Goal: Information Seeking & Learning: Learn about a topic

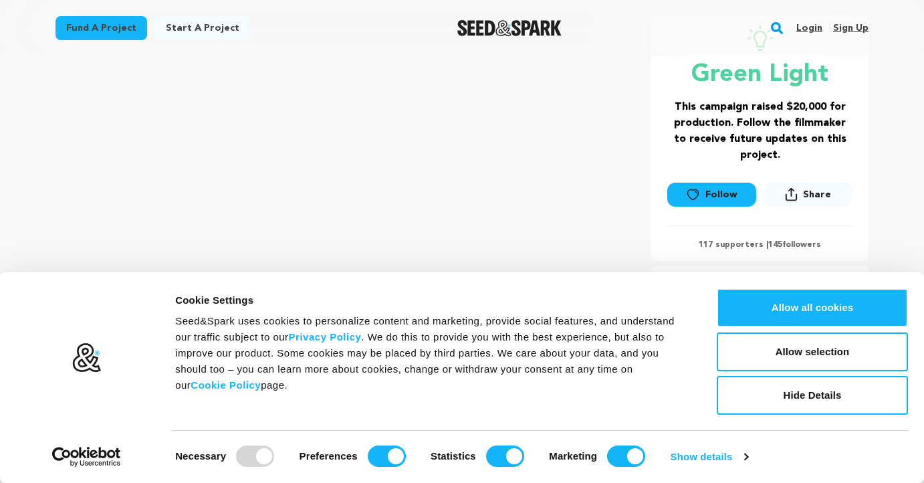
scroll to position [306, 0]
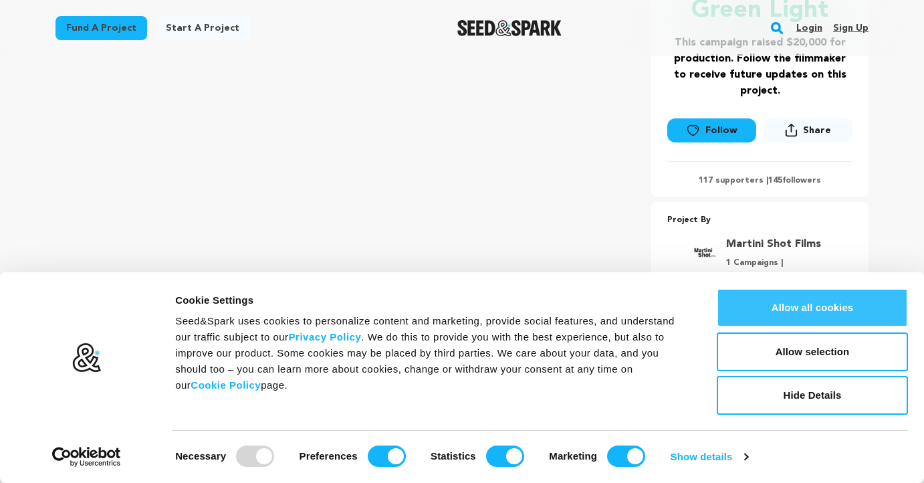
click at [791, 316] on button "Allow all cookies" at bounding box center [812, 307] width 191 height 39
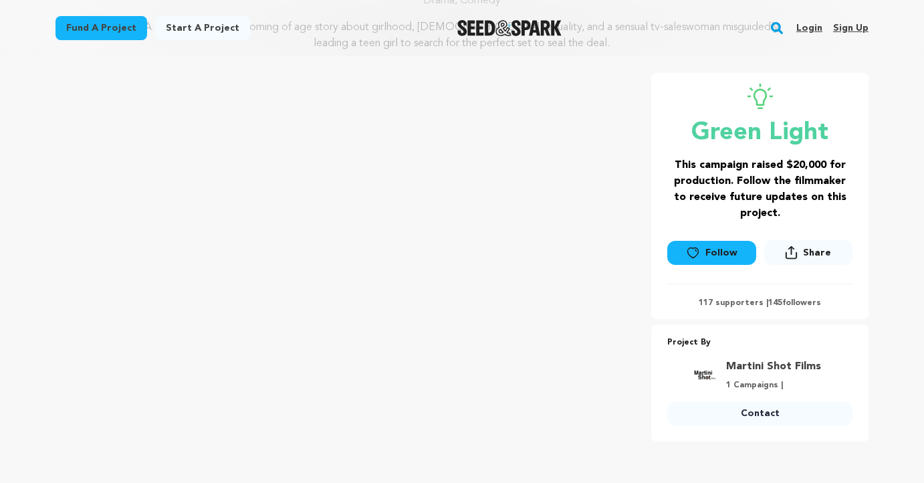
scroll to position [158, 0]
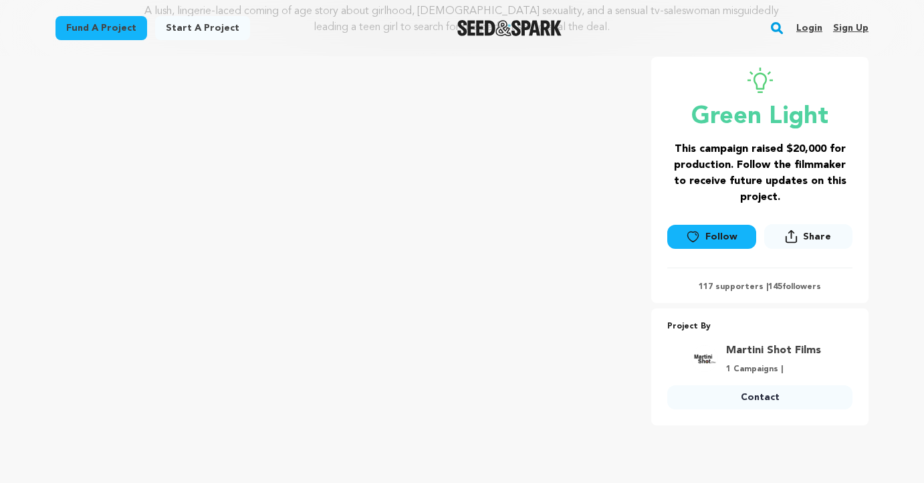
scroll to position [171, 0]
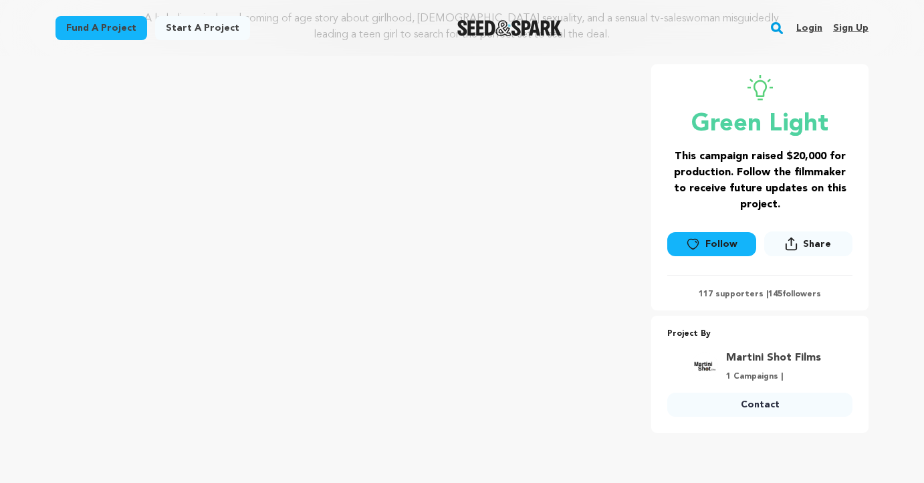
scroll to position [193, 0]
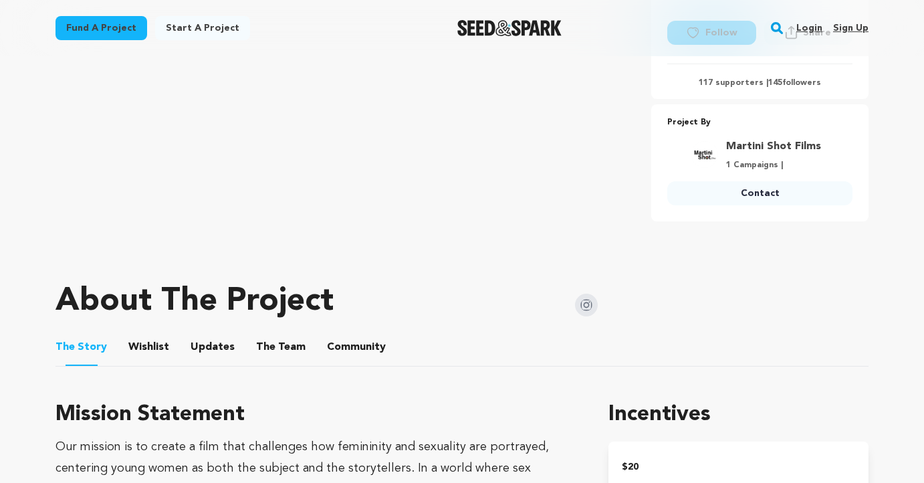
scroll to position [451, 0]
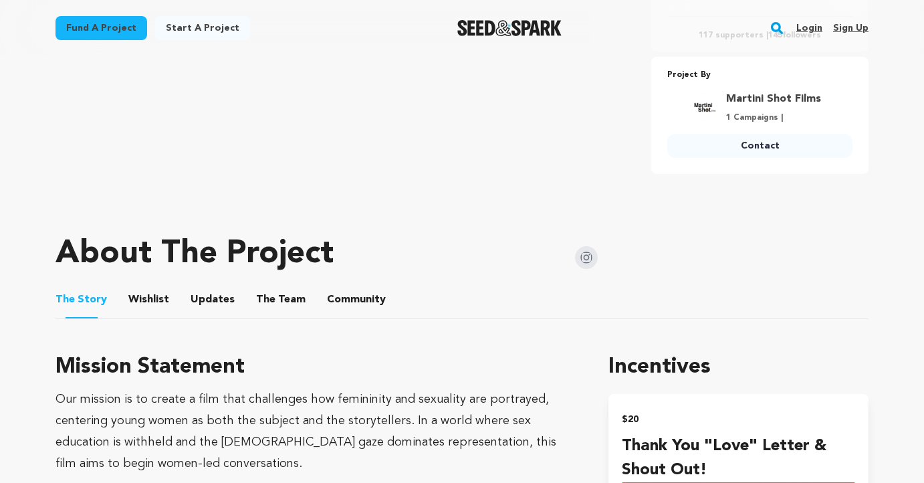
click at [151, 305] on button "Wishlist" at bounding box center [149, 302] width 32 height 32
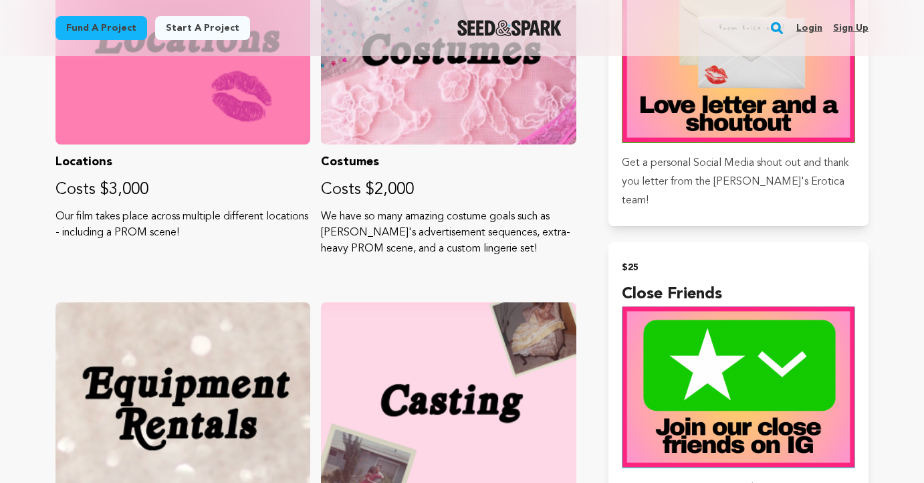
scroll to position [989, 0]
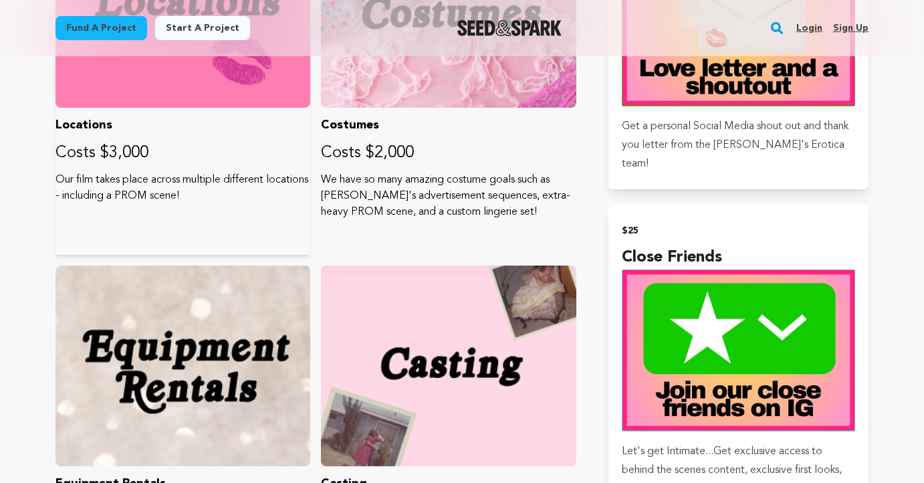
click at [165, 189] on p "Our film takes place across multiple different locations - including a PROM sce…" at bounding box center [183, 188] width 255 height 32
click at [152, 120] on p "Locations" at bounding box center [183, 125] width 255 height 19
click at [165, 96] on div at bounding box center [183, 7] width 255 height 201
click at [177, 181] on p "Our film takes place across multiple different locations - including a PROM sce…" at bounding box center [183, 188] width 255 height 32
click at [195, 195] on p "Our film takes place across multiple different locations - including a PROM sce…" at bounding box center [183, 188] width 255 height 32
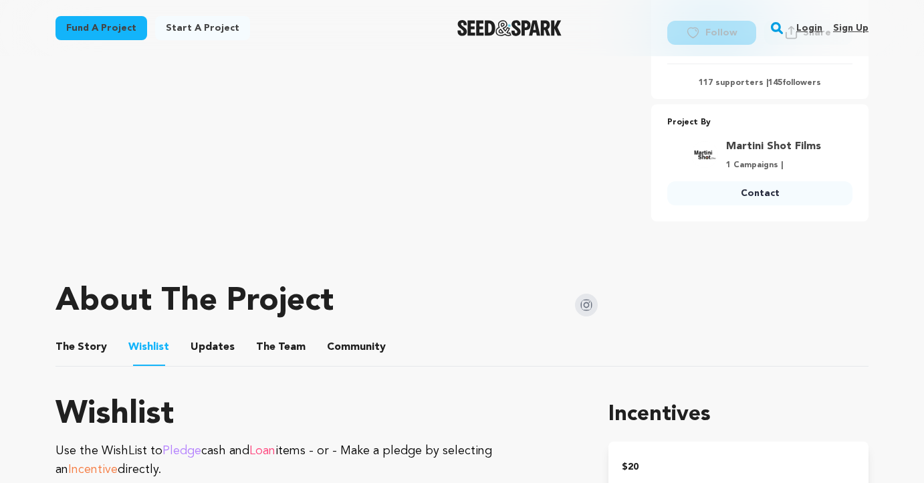
scroll to position [434, 0]
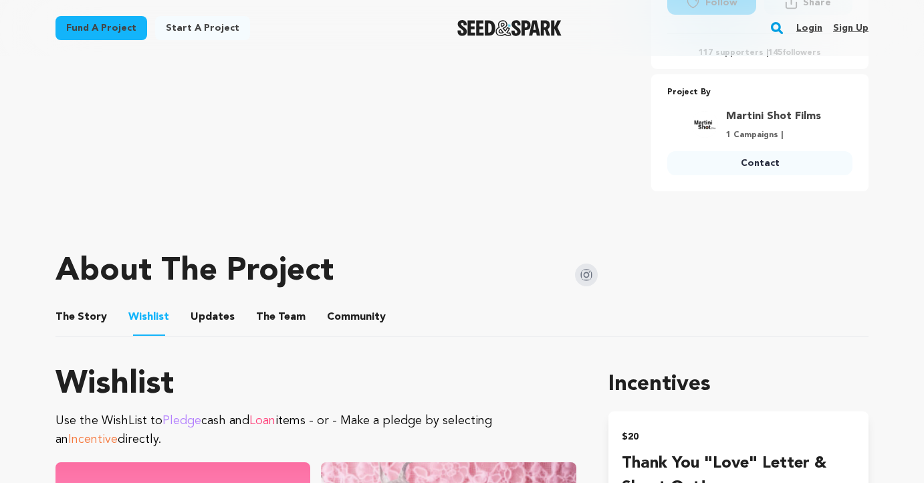
click at [270, 315] on button "The Team" at bounding box center [281, 320] width 32 height 32
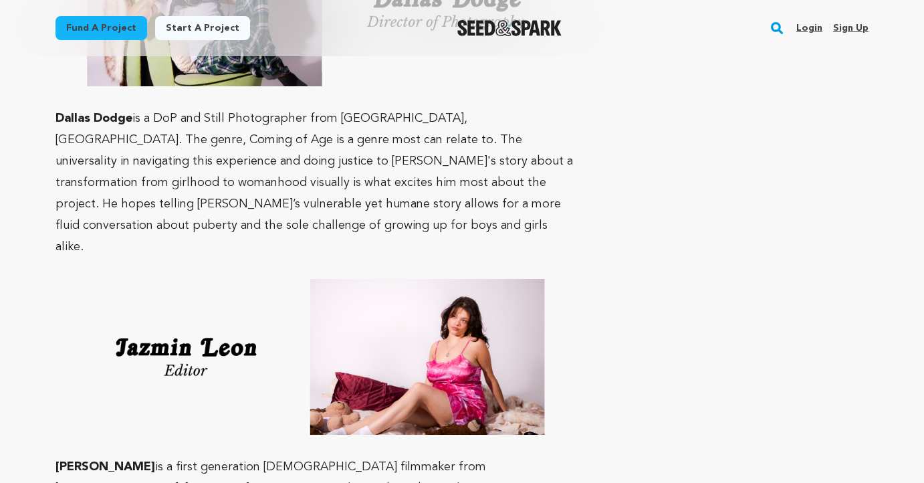
scroll to position [2097, 0]
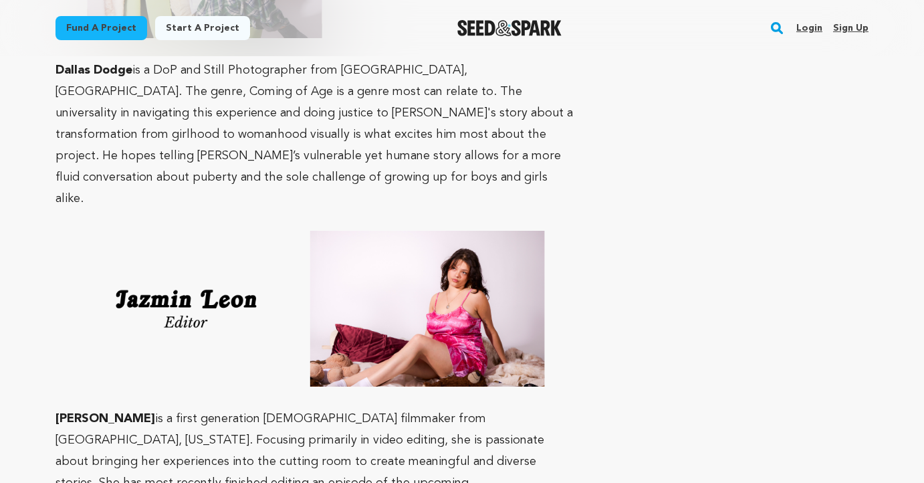
click at [358, 408] on p "[PERSON_NAME] is a first generation [DEMOGRAPHIC_DATA] filmmaker from [GEOGRAPH…" at bounding box center [316, 472] width 521 height 128
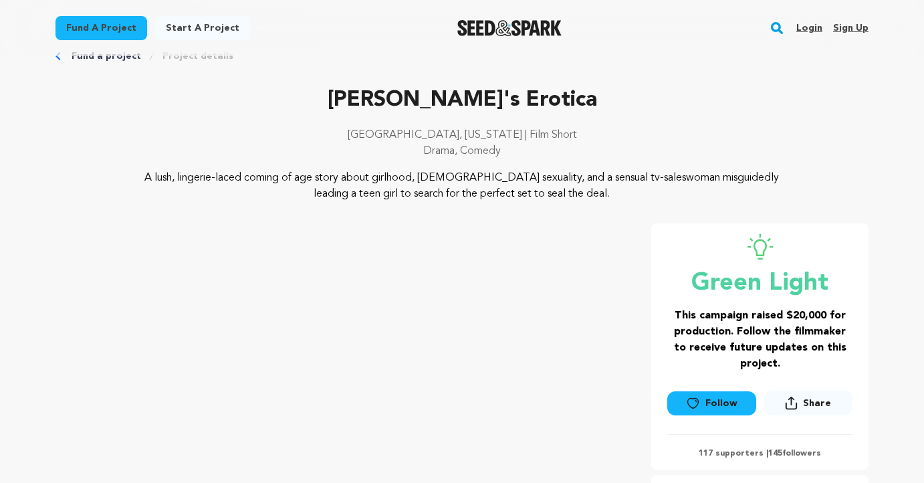
scroll to position [0, 0]
